Goal: Information Seeking & Learning: Find specific fact

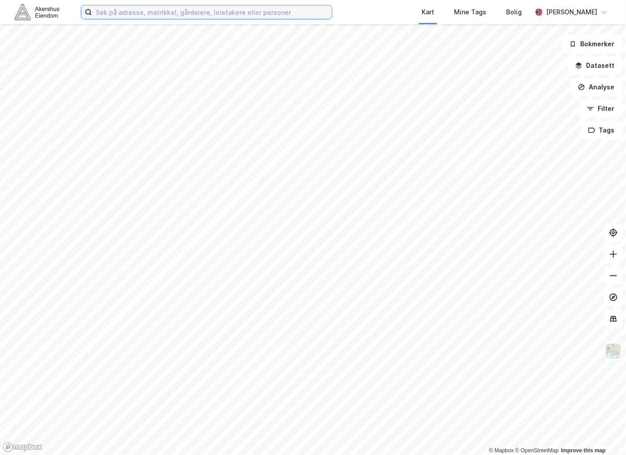
click at [139, 13] on input at bounding box center [212, 11] width 240 height 13
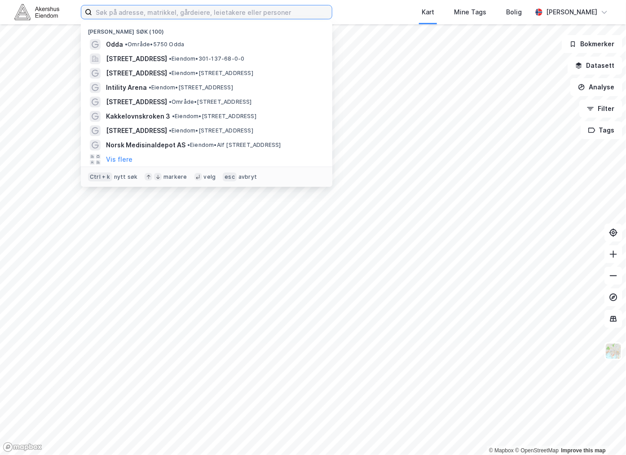
paste input "Senjen Holding AS"
type input "Senjen Holding AS"
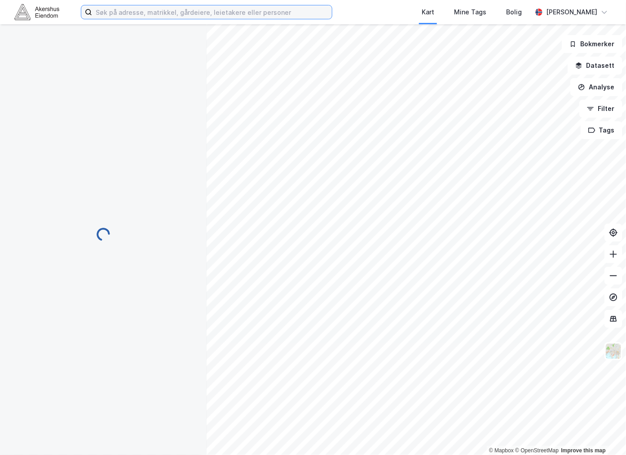
click at [142, 16] on input at bounding box center [212, 11] width 240 height 13
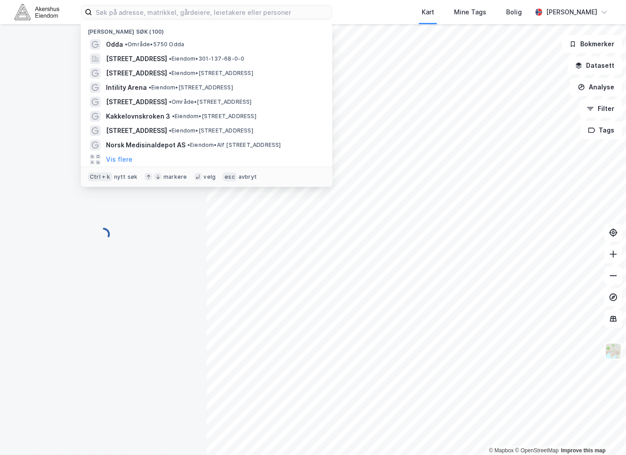
click at [50, 14] on img at bounding box center [36, 12] width 45 height 16
click at [145, 10] on input at bounding box center [212, 11] width 240 height 13
paste input "Senjen Holding AS"
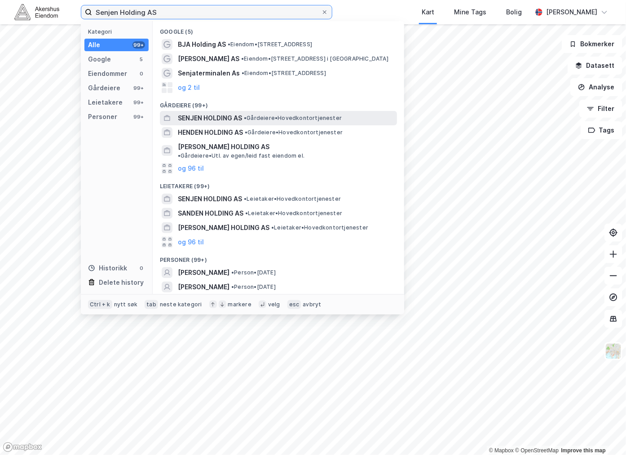
type input "Senjen Holding AS"
click at [247, 119] on span "•" at bounding box center [245, 118] width 3 height 7
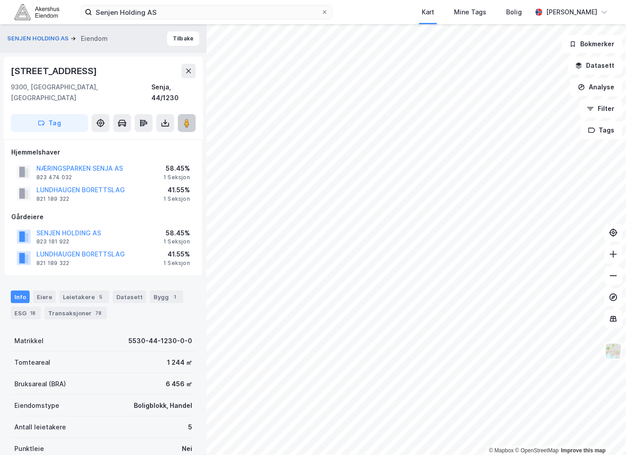
click at [183, 119] on icon at bounding box center [186, 123] width 9 height 9
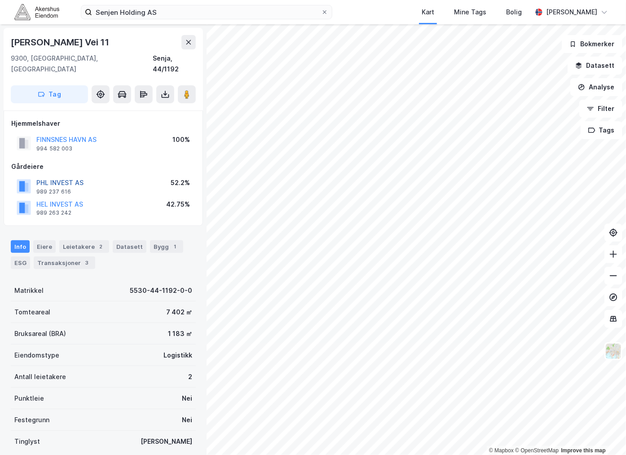
click at [0, 0] on button "PHL INVEST AS" at bounding box center [0, 0] width 0 height 0
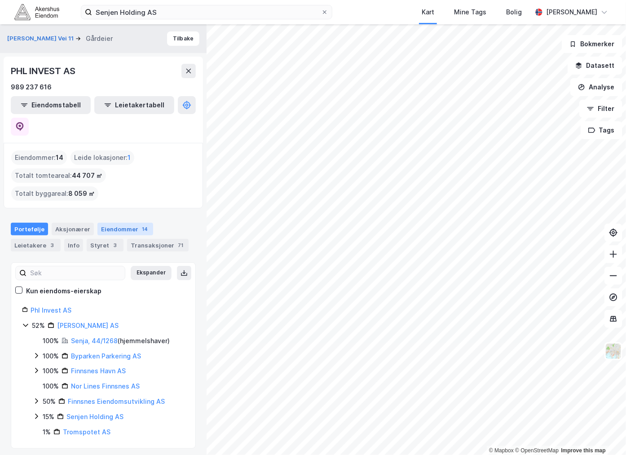
click at [124, 223] on div "Eiendommer 14" at bounding box center [125, 229] width 56 height 13
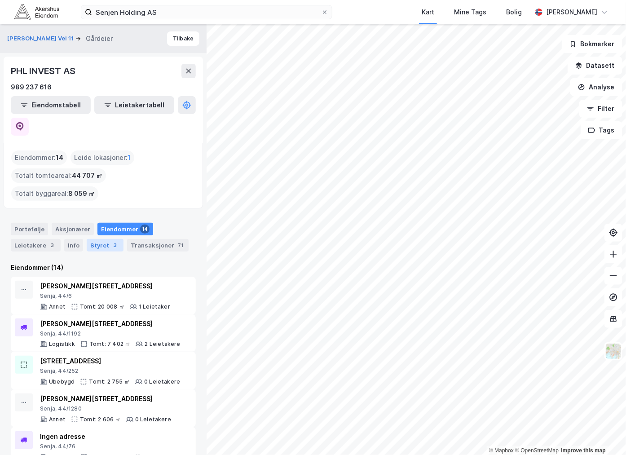
click at [111, 241] on div "3" at bounding box center [115, 245] width 9 height 9
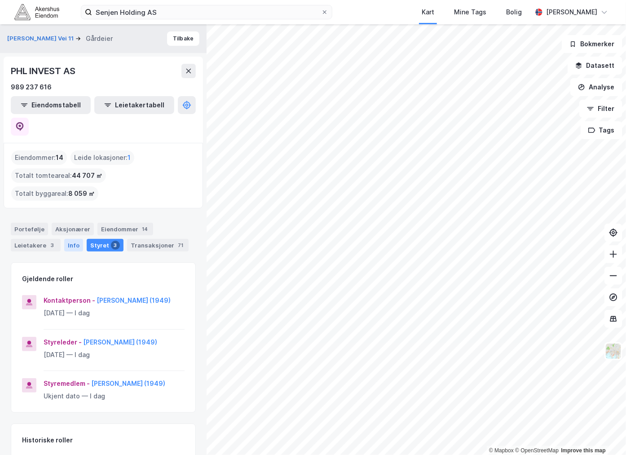
click at [74, 239] on div "Info" at bounding box center [73, 245] width 19 height 13
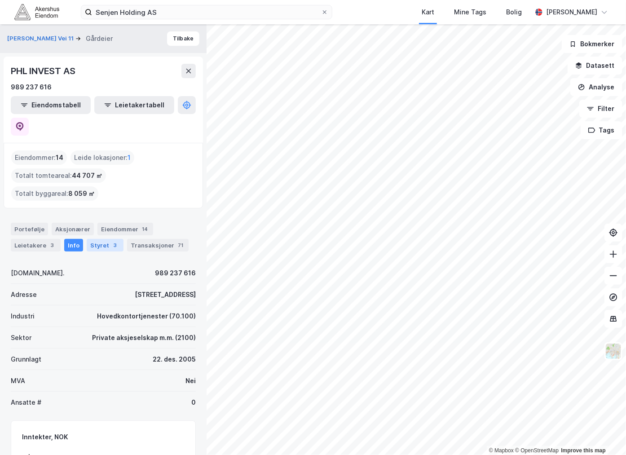
click at [101, 239] on div "Styret 3" at bounding box center [105, 245] width 37 height 13
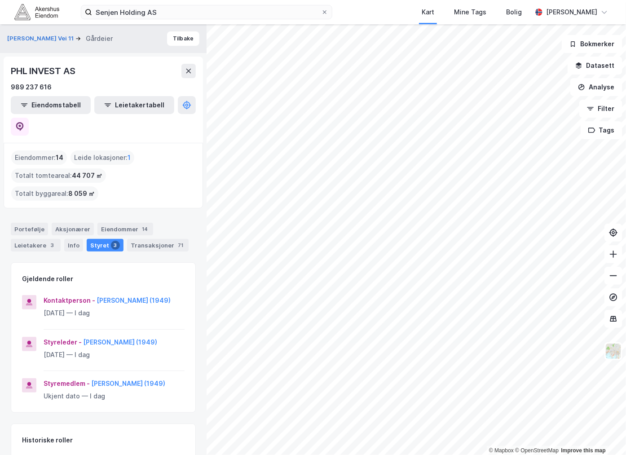
click at [204, 310] on div "© Mapbox © OpenStreetMap Improve this map [PERSON_NAME] Vei 11 Gårdeier Tilbake…" at bounding box center [313, 239] width 626 height 431
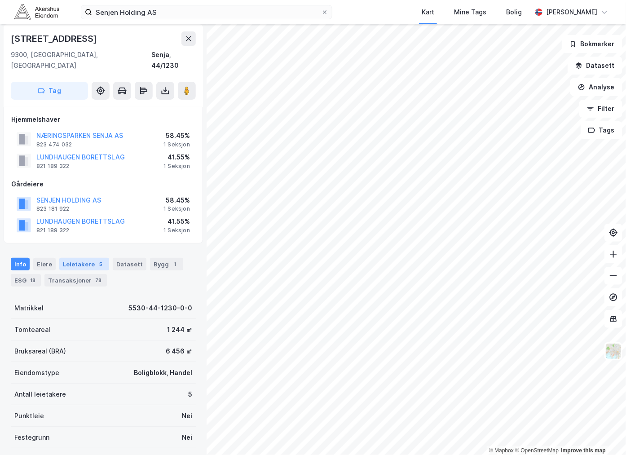
scroll to position [50, 0]
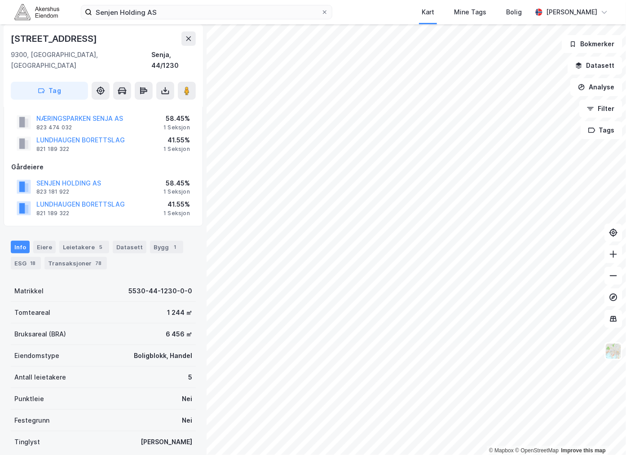
click at [51, 230] on div "Info [PERSON_NAME] 5 Datasett Bygg 1 ESG 18 Transaksjoner 78" at bounding box center [103, 251] width 207 height 43
click at [44, 241] on div "Eiere" at bounding box center [44, 247] width 22 height 13
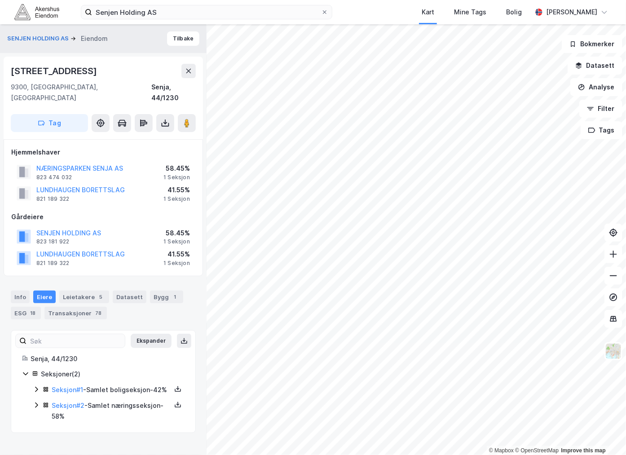
click at [39, 386] on icon at bounding box center [36, 389] width 7 height 7
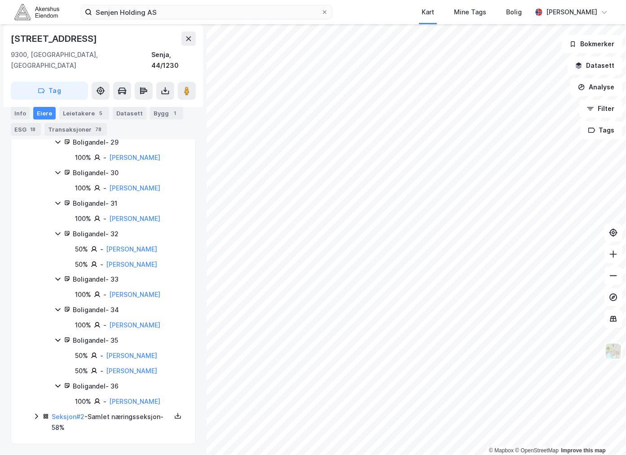
scroll to position [1299, 0]
click at [33, 414] on icon at bounding box center [36, 416] width 7 height 7
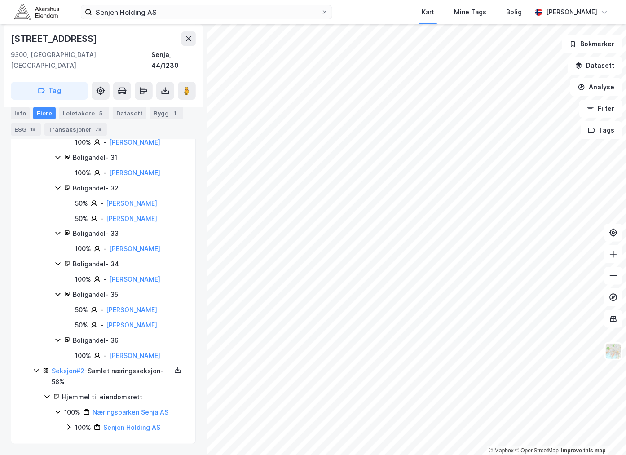
scroll to position [1345, 0]
click at [69, 427] on icon at bounding box center [68, 426] width 3 height 5
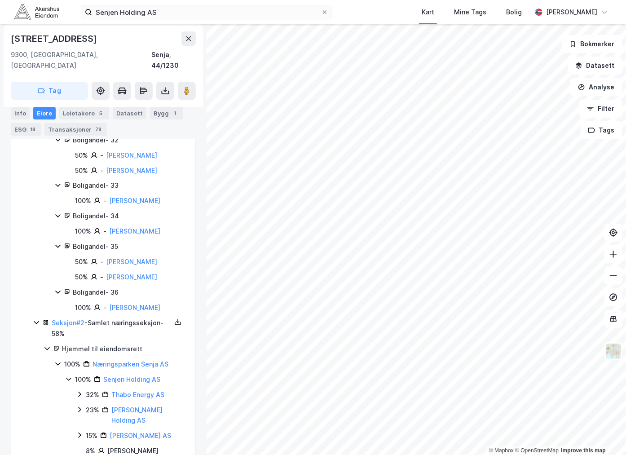
scroll to position [1493, 0]
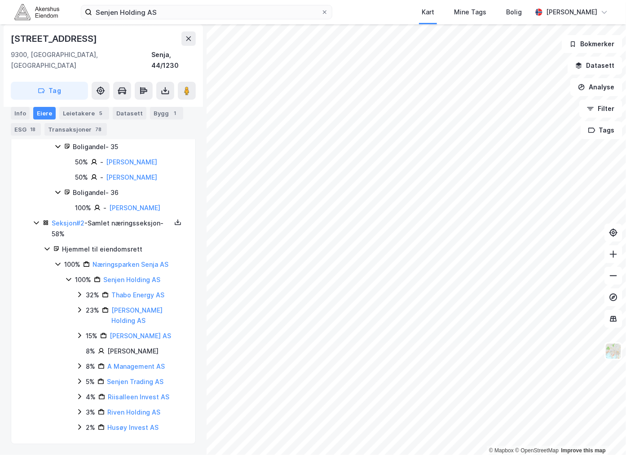
click at [60, 264] on icon at bounding box center [57, 263] width 7 height 7
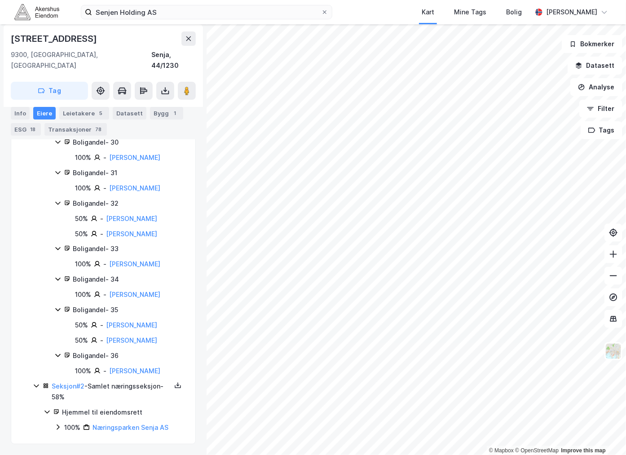
click at [59, 424] on icon at bounding box center [57, 426] width 7 height 7
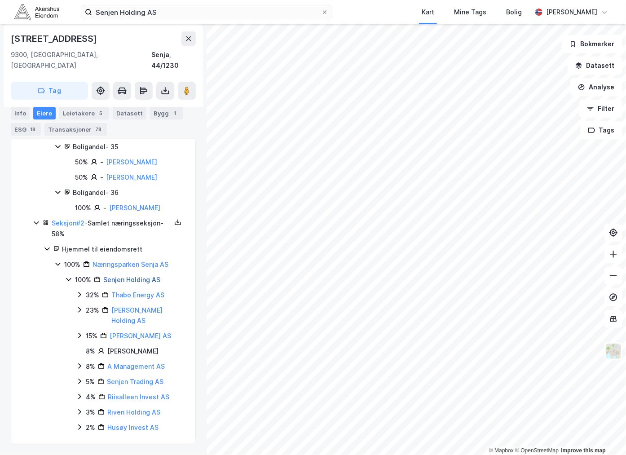
click at [115, 277] on link "Senjen Holding AS" at bounding box center [131, 280] width 57 height 8
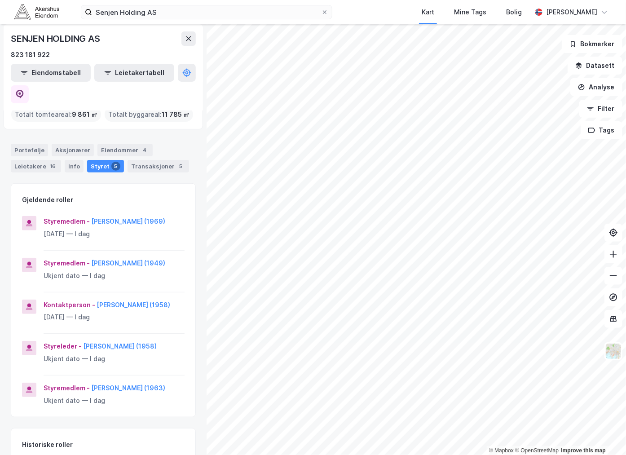
scroll to position [50, 0]
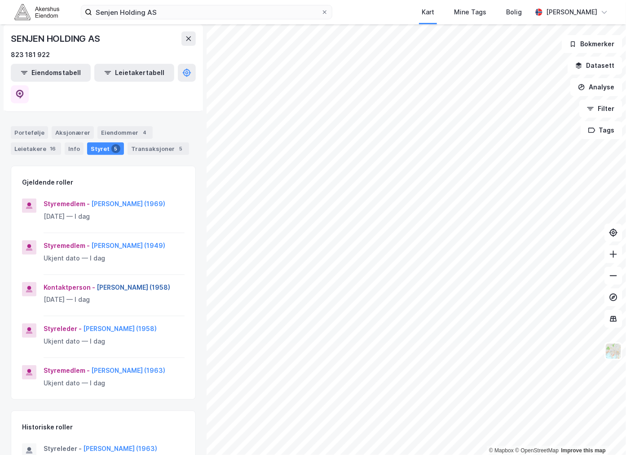
click at [0, 0] on button "[PERSON_NAME] (1958)" at bounding box center [0, 0] width 0 height 0
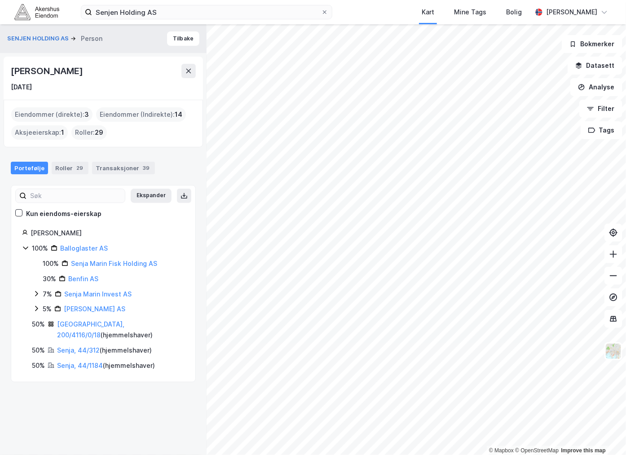
click at [84, 72] on div "[PERSON_NAME]" at bounding box center [48, 71] width 74 height 14
copy div "[PERSON_NAME]"
